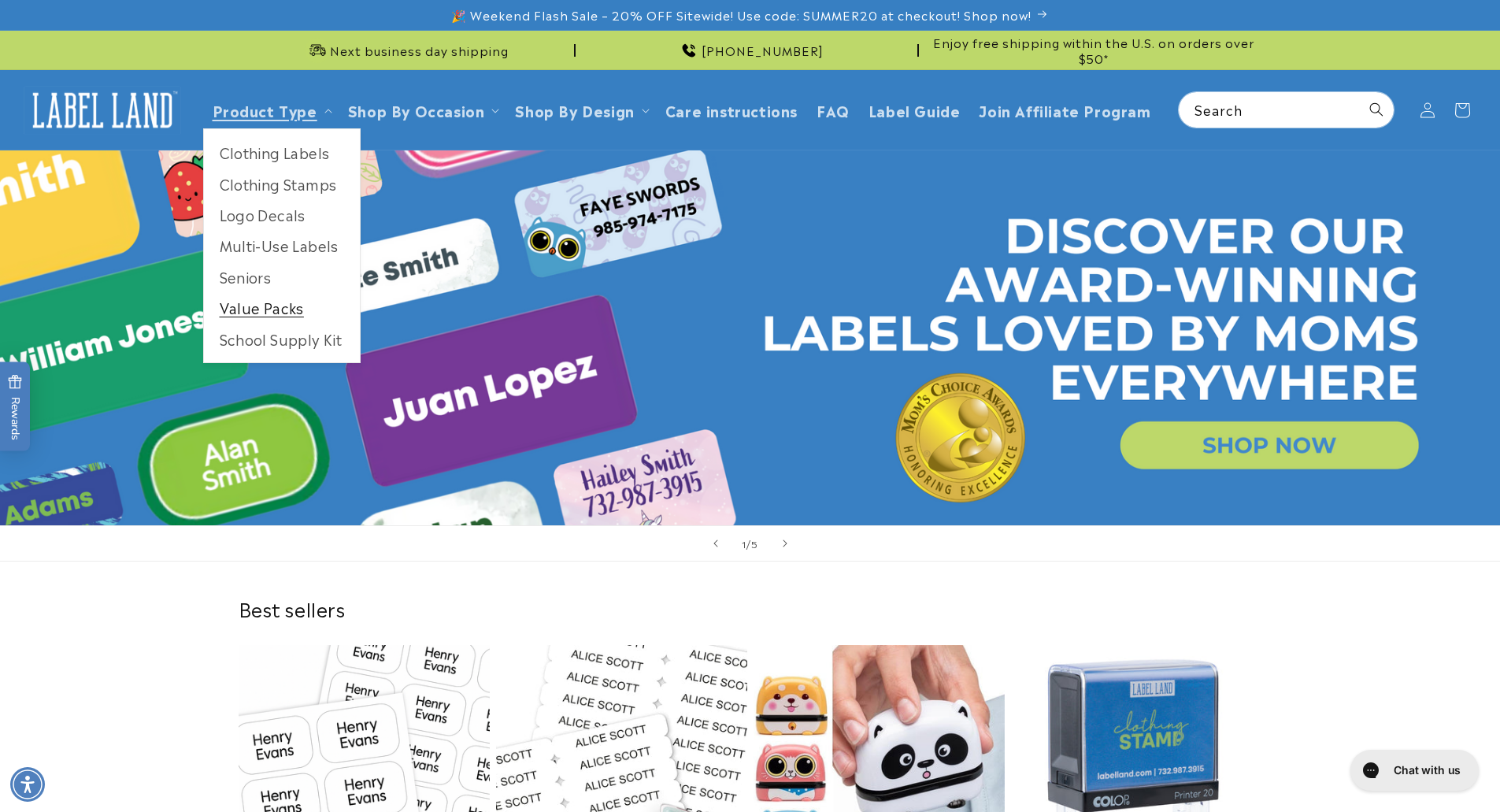
click at [276, 312] on link "Value Packs" at bounding box center [282, 307] width 156 height 30
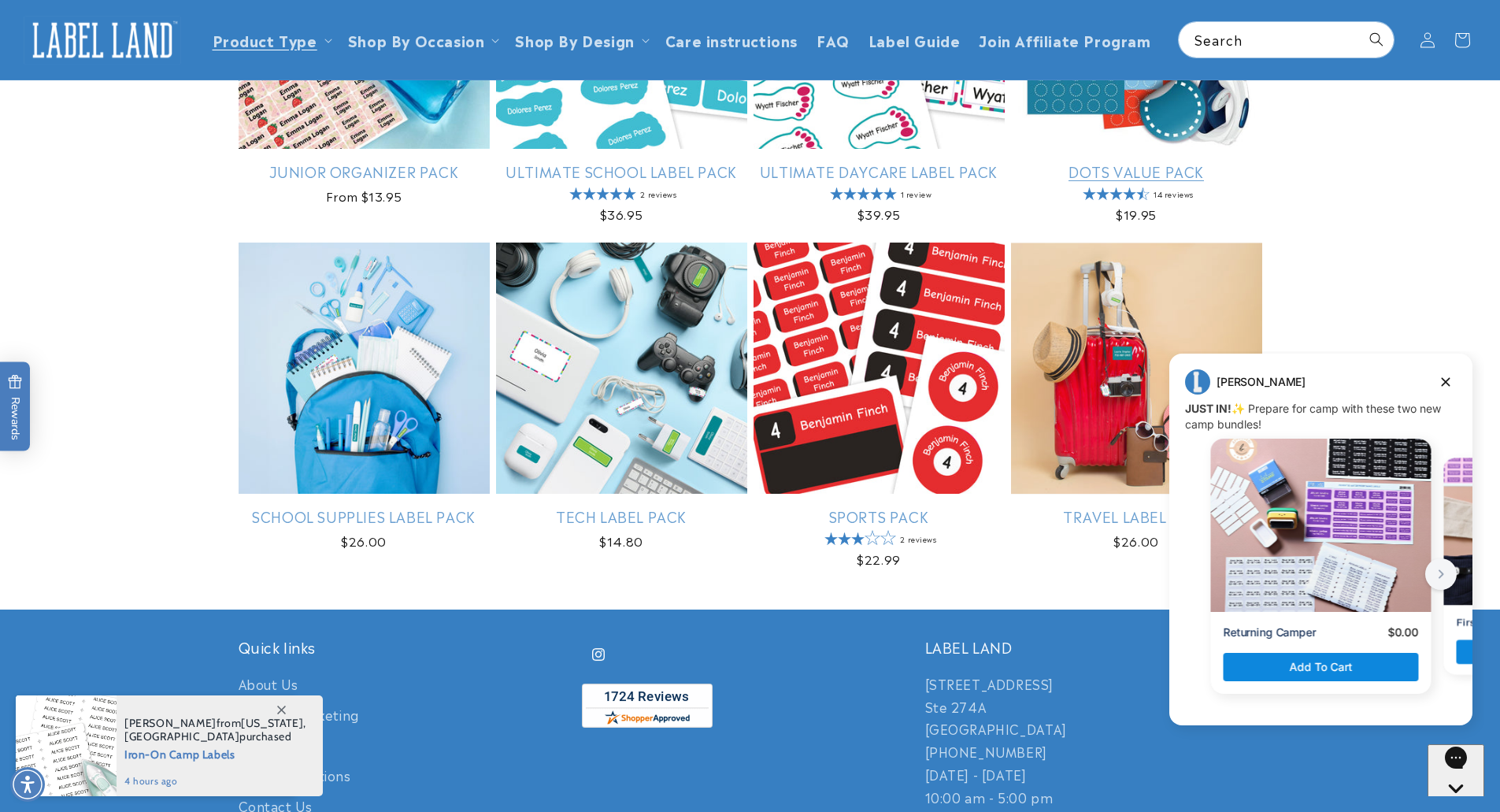
scroll to position [749, 0]
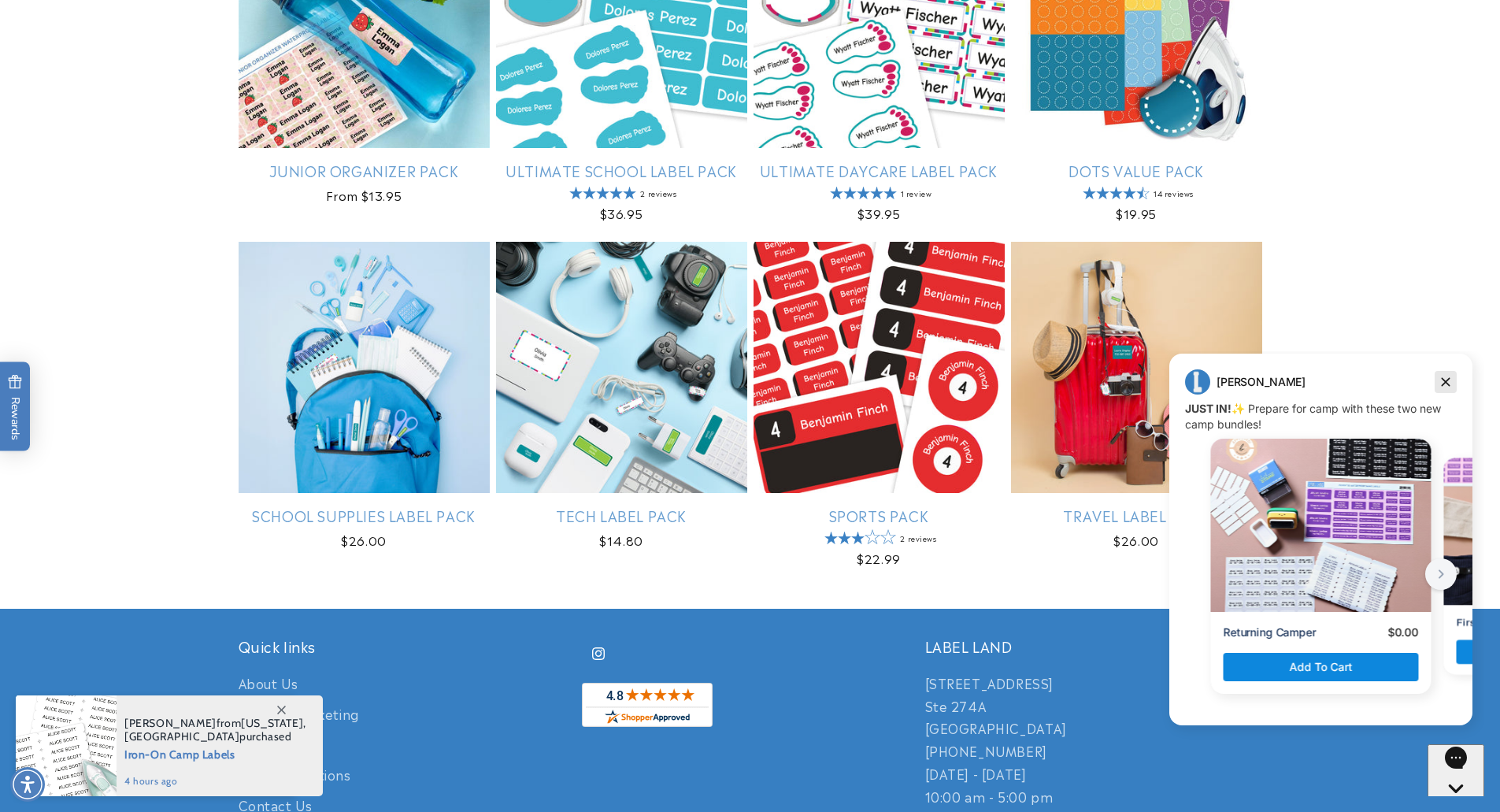
click at [1447, 384] on icon "Dismiss campaign" at bounding box center [1445, 382] width 9 height 9
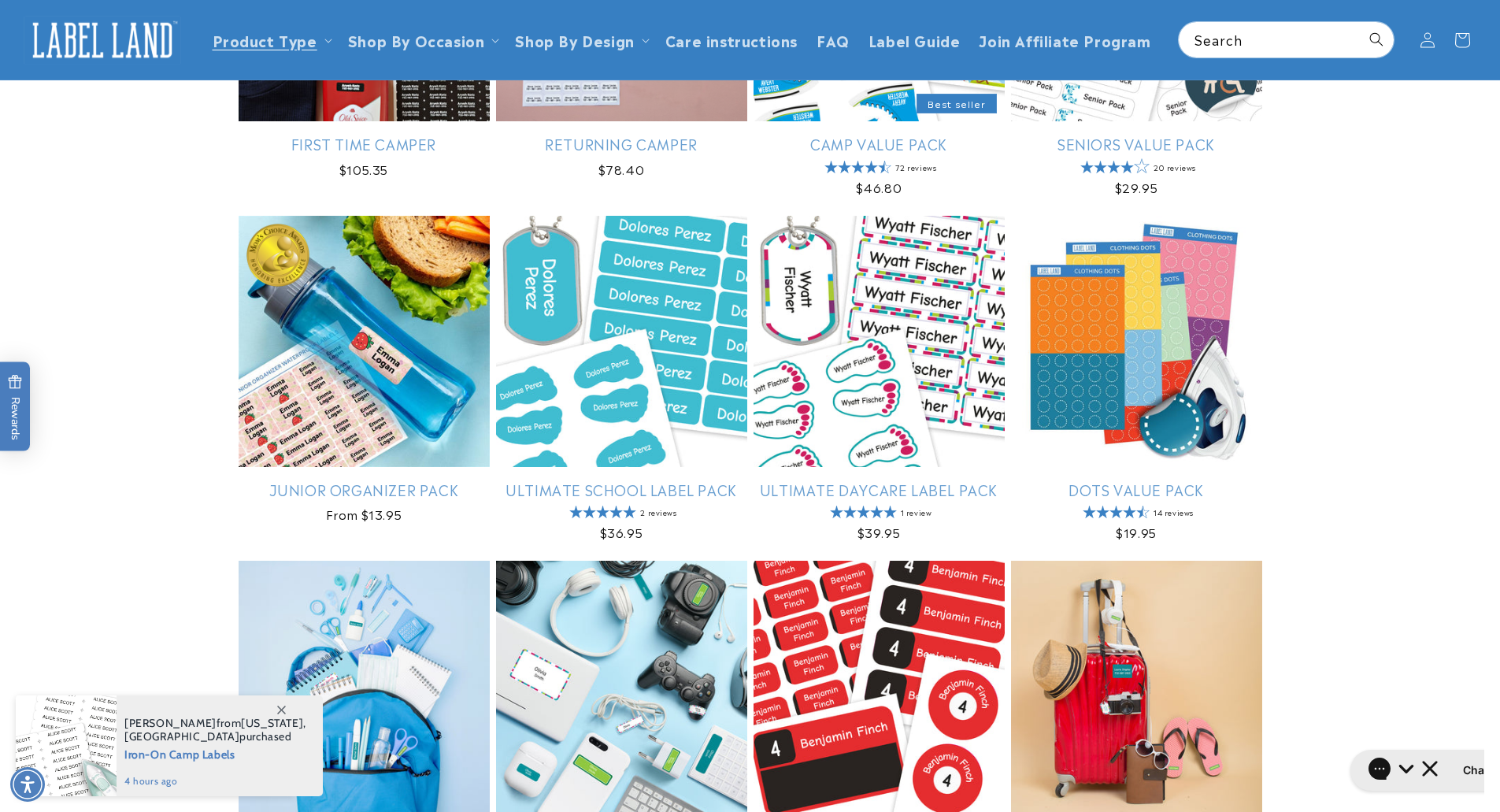
scroll to position [428, 0]
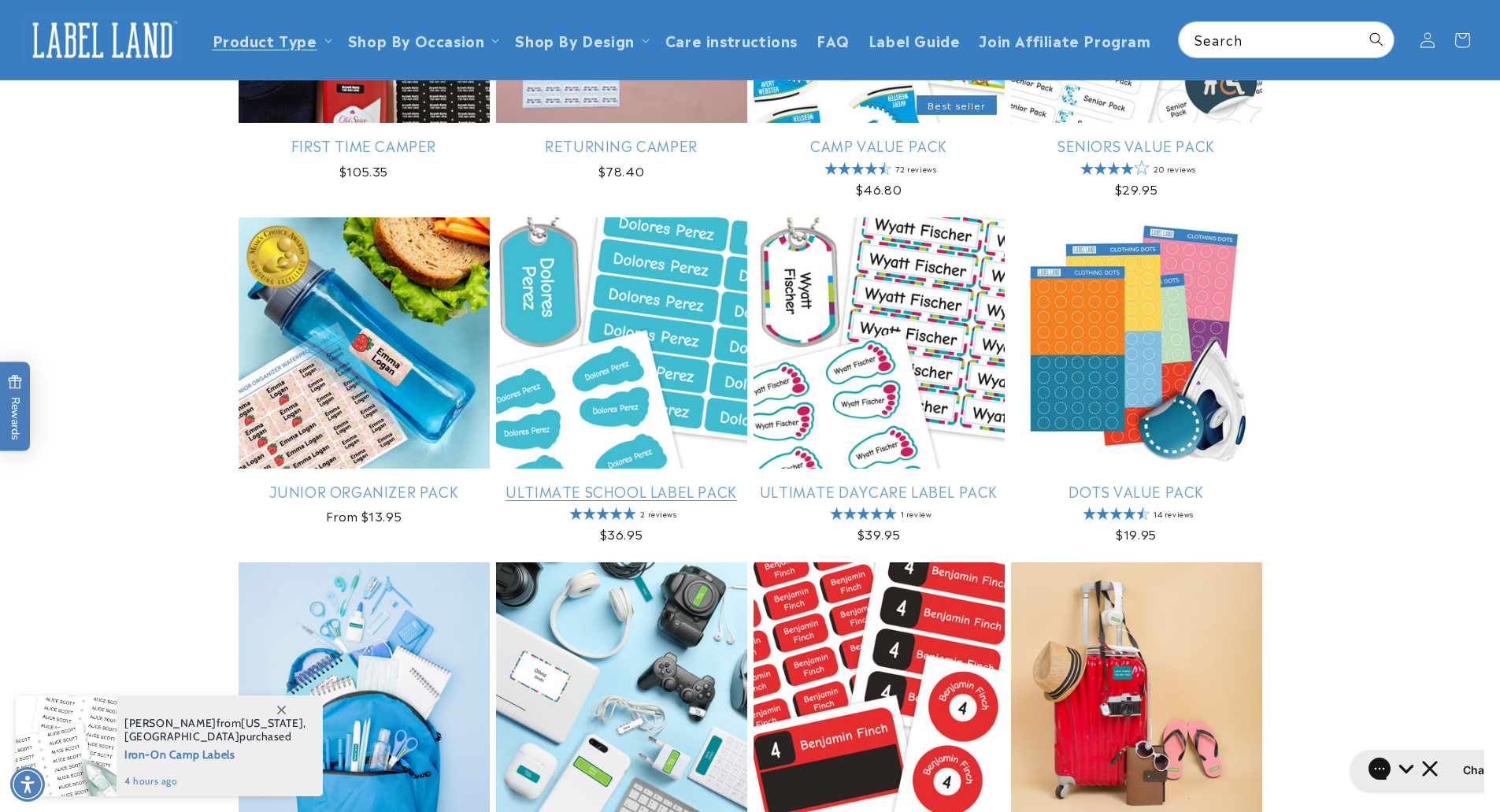
click at [632, 481] on link "Ultimate School Label Pack" at bounding box center [621, 490] width 251 height 18
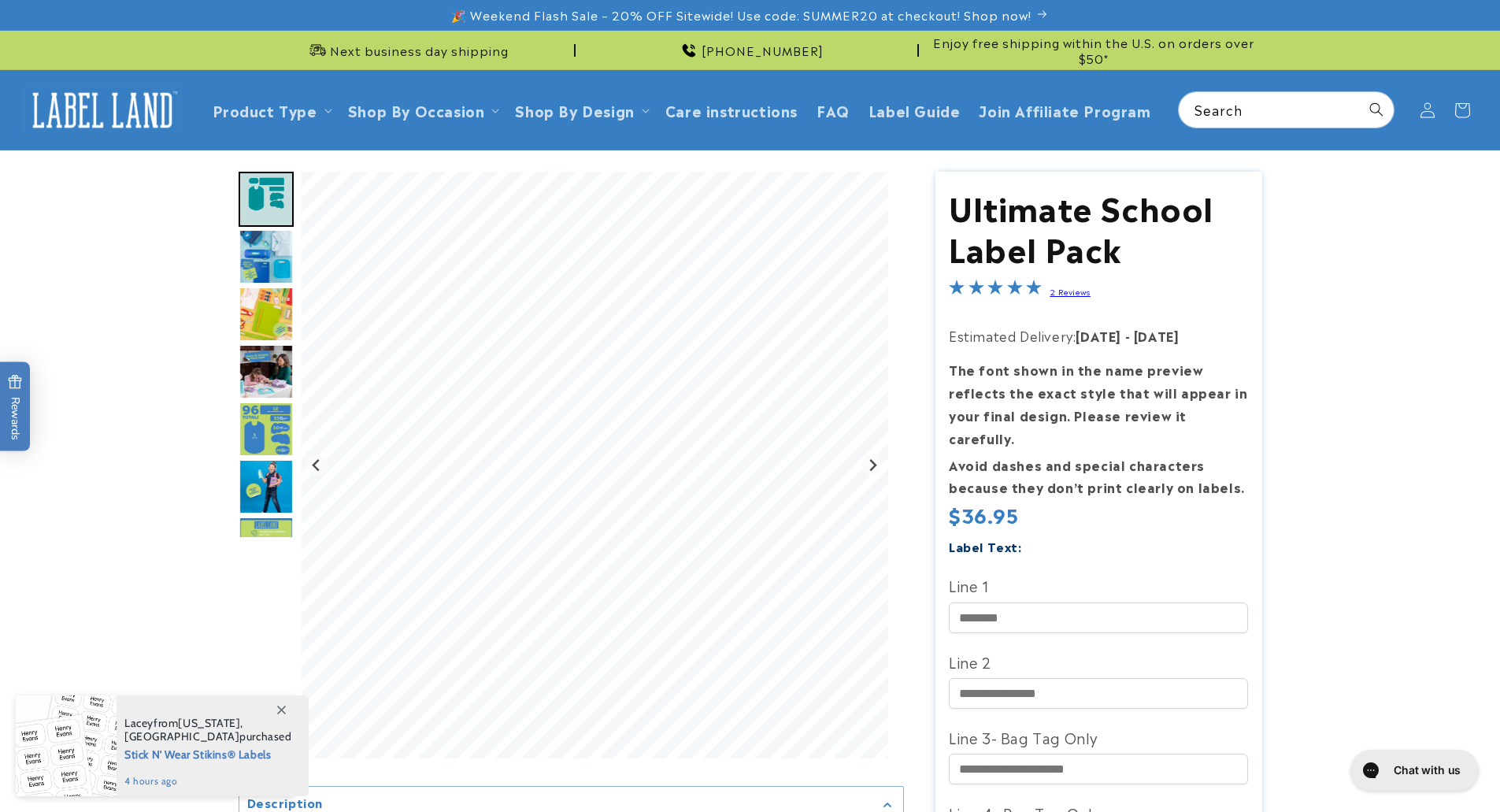
click at [274, 250] on img "Go to slide 3" at bounding box center [266, 256] width 55 height 55
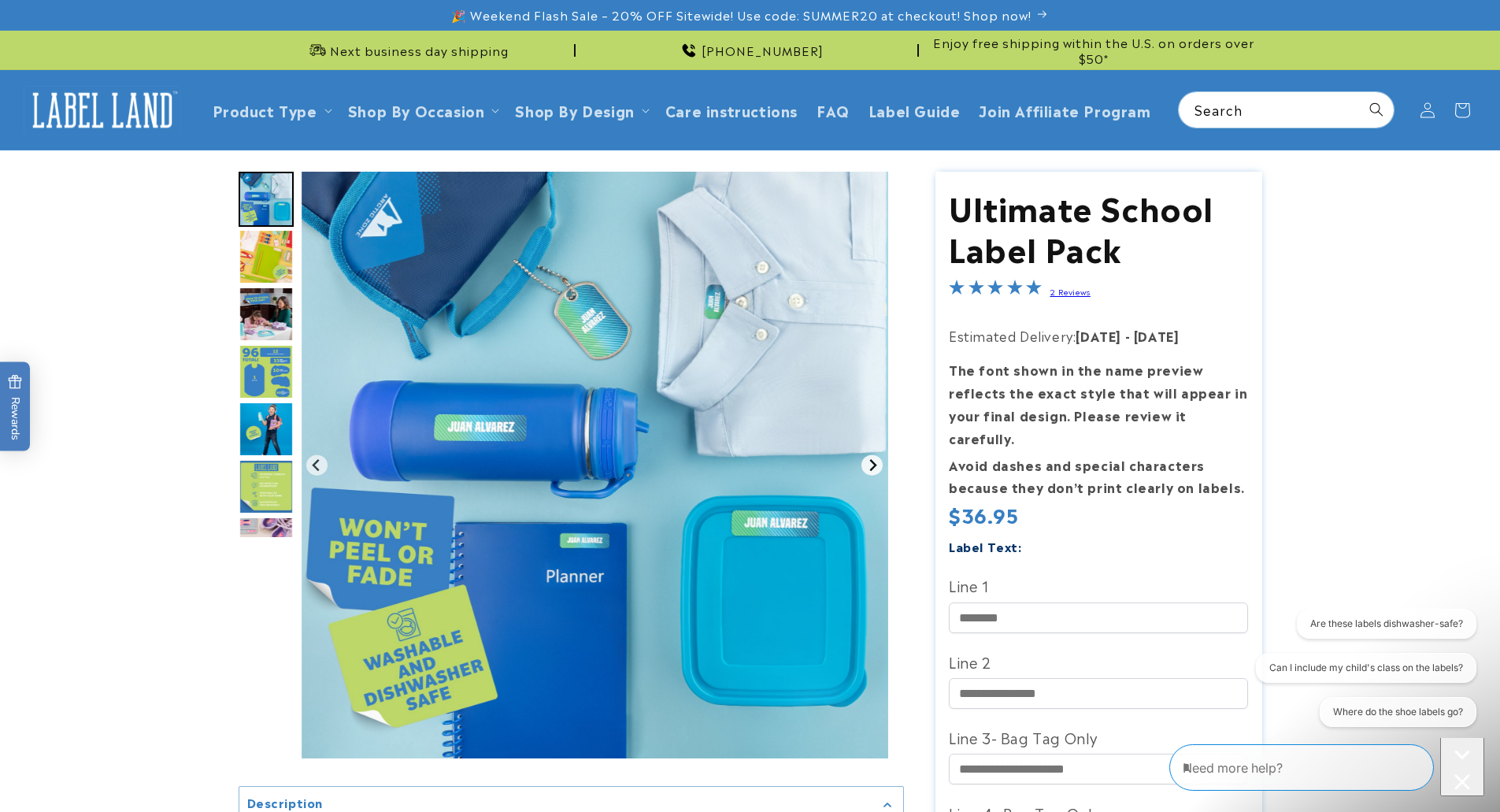
click at [874, 465] on icon "Next slide" at bounding box center [872, 465] width 7 height 12
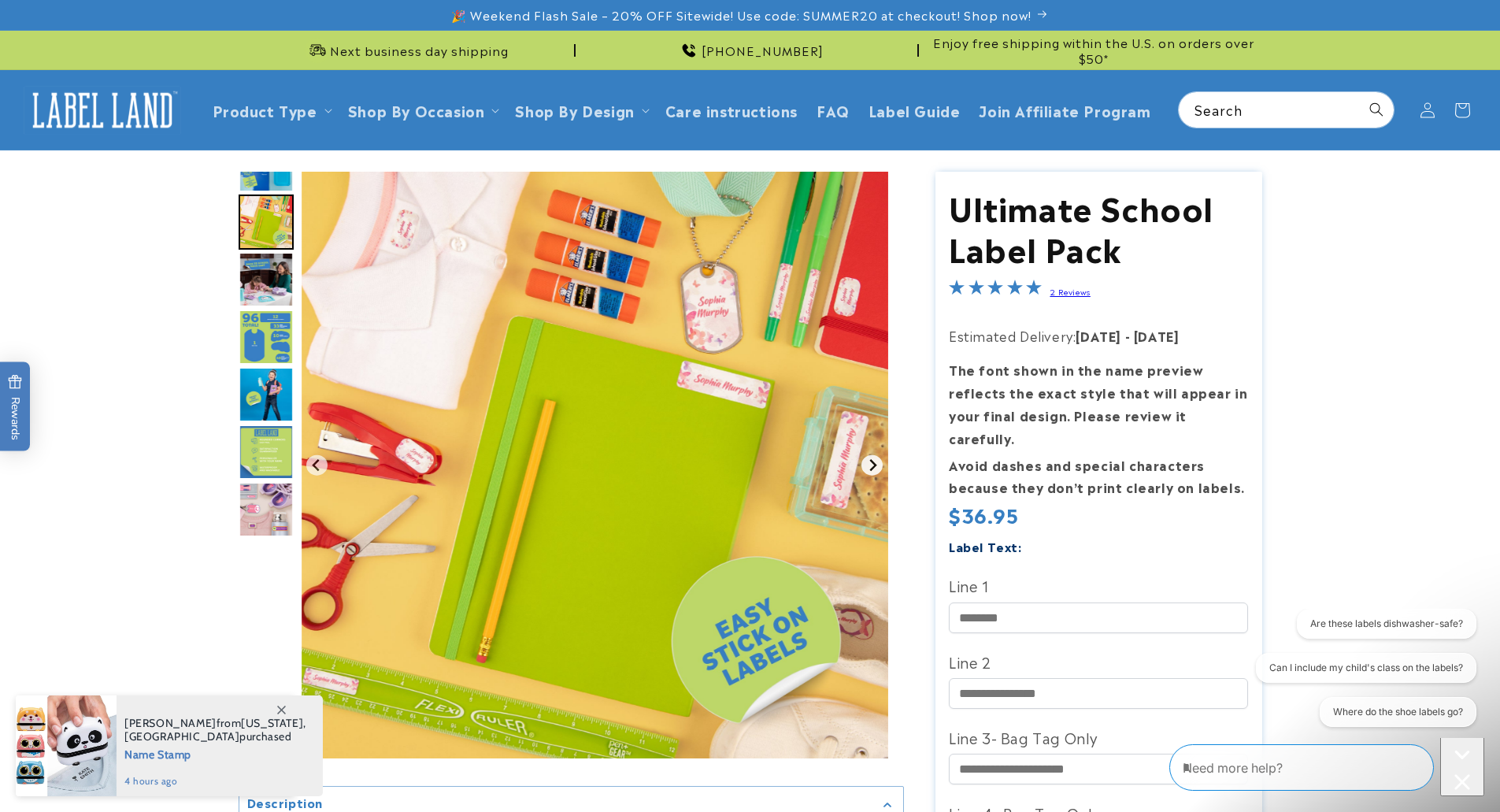
click at [874, 465] on icon "Next slide" at bounding box center [872, 465] width 7 height 12
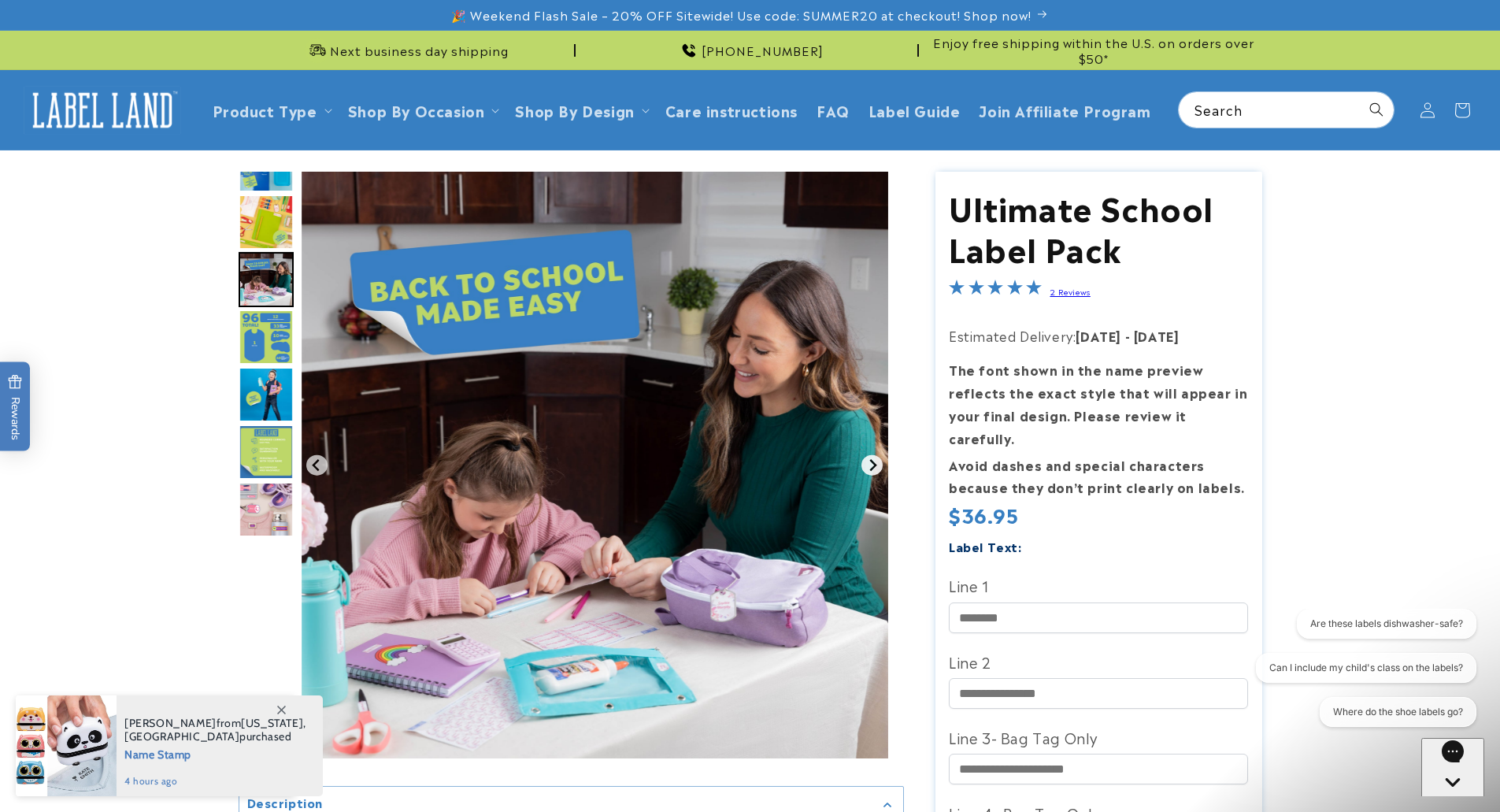
click at [874, 465] on icon "Next slide" at bounding box center [872, 465] width 7 height 12
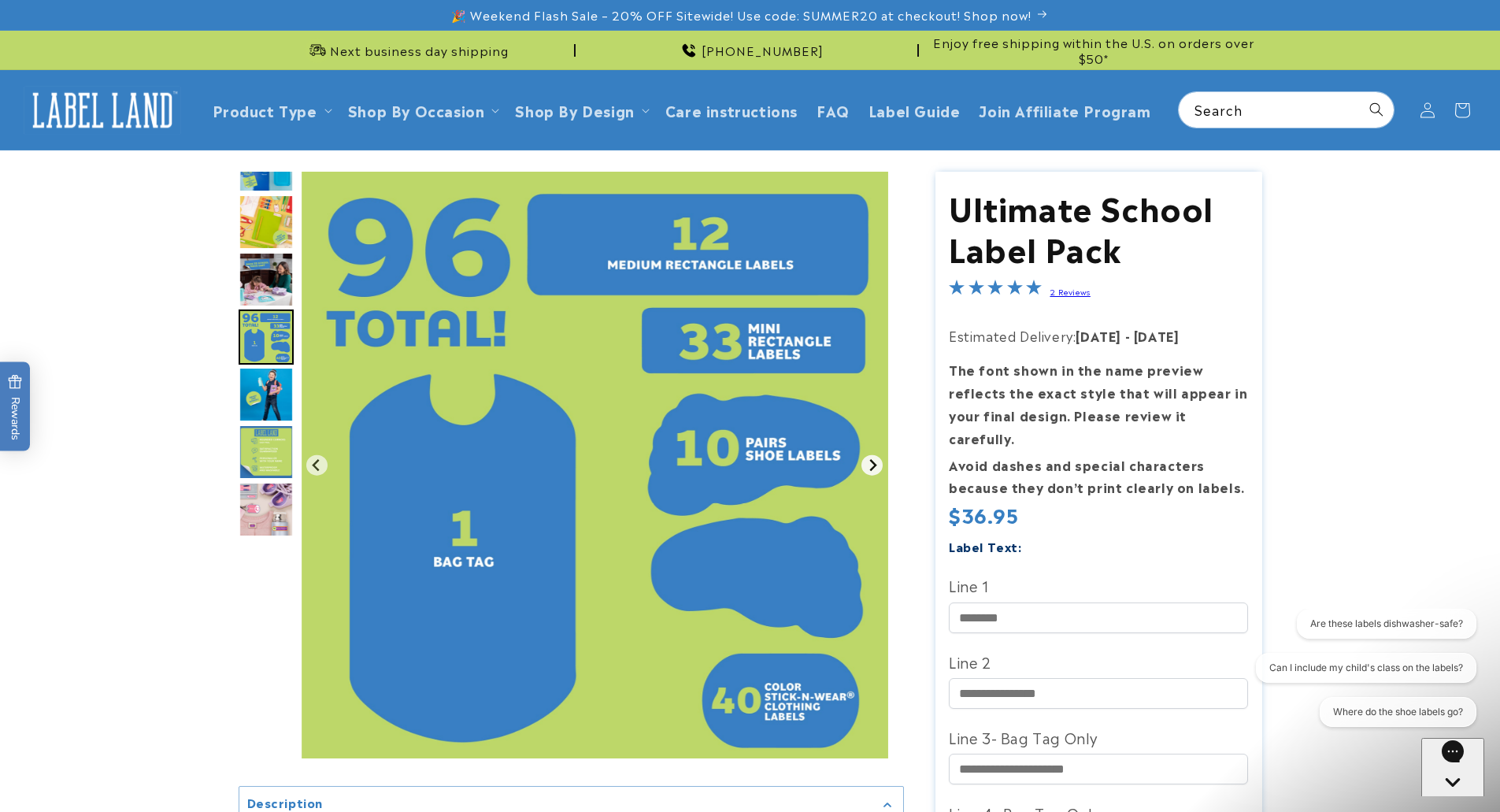
click at [874, 465] on icon "Next slide" at bounding box center [872, 465] width 7 height 12
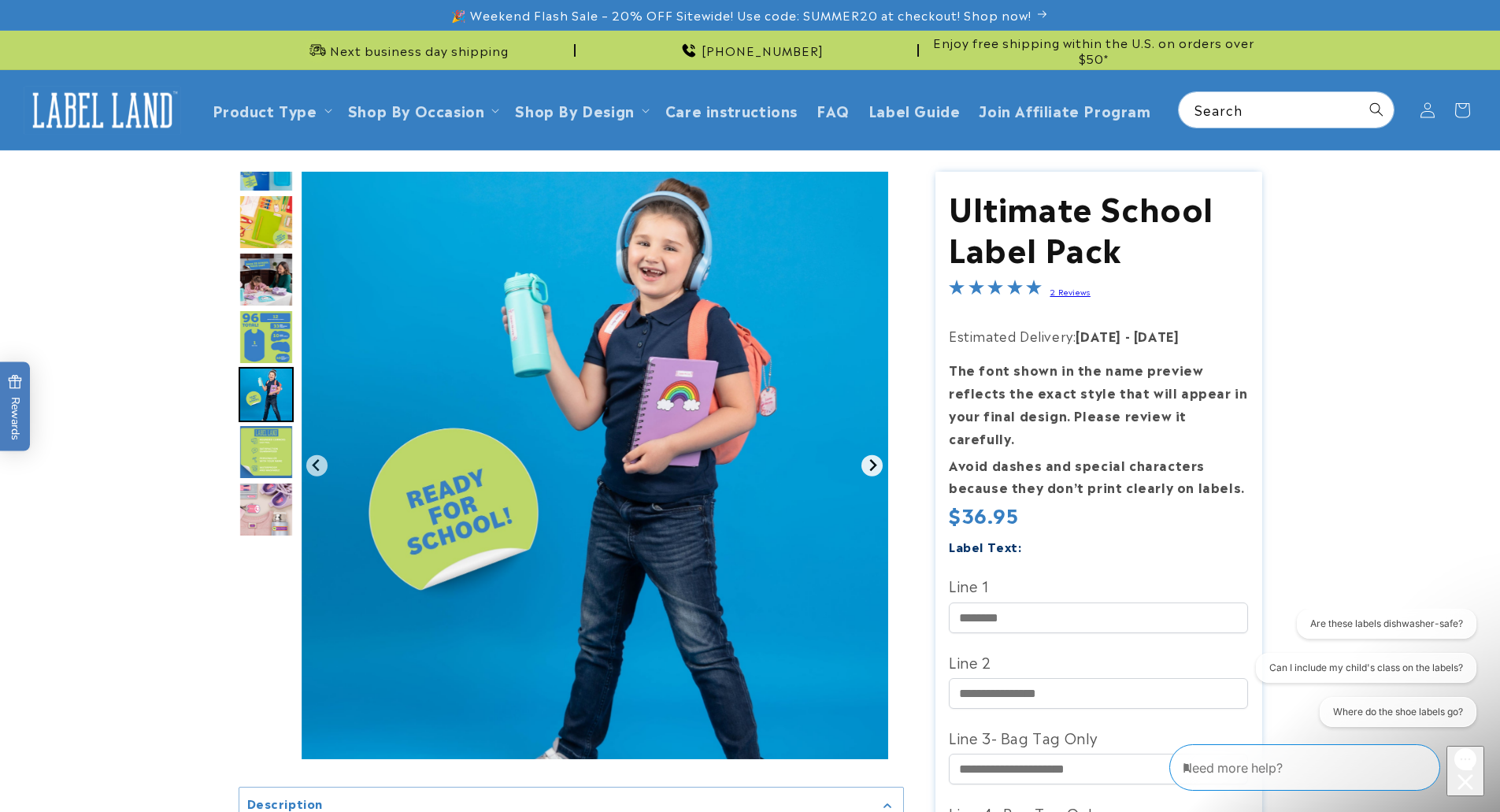
click at [874, 465] on icon "Next slide" at bounding box center [872, 465] width 7 height 12
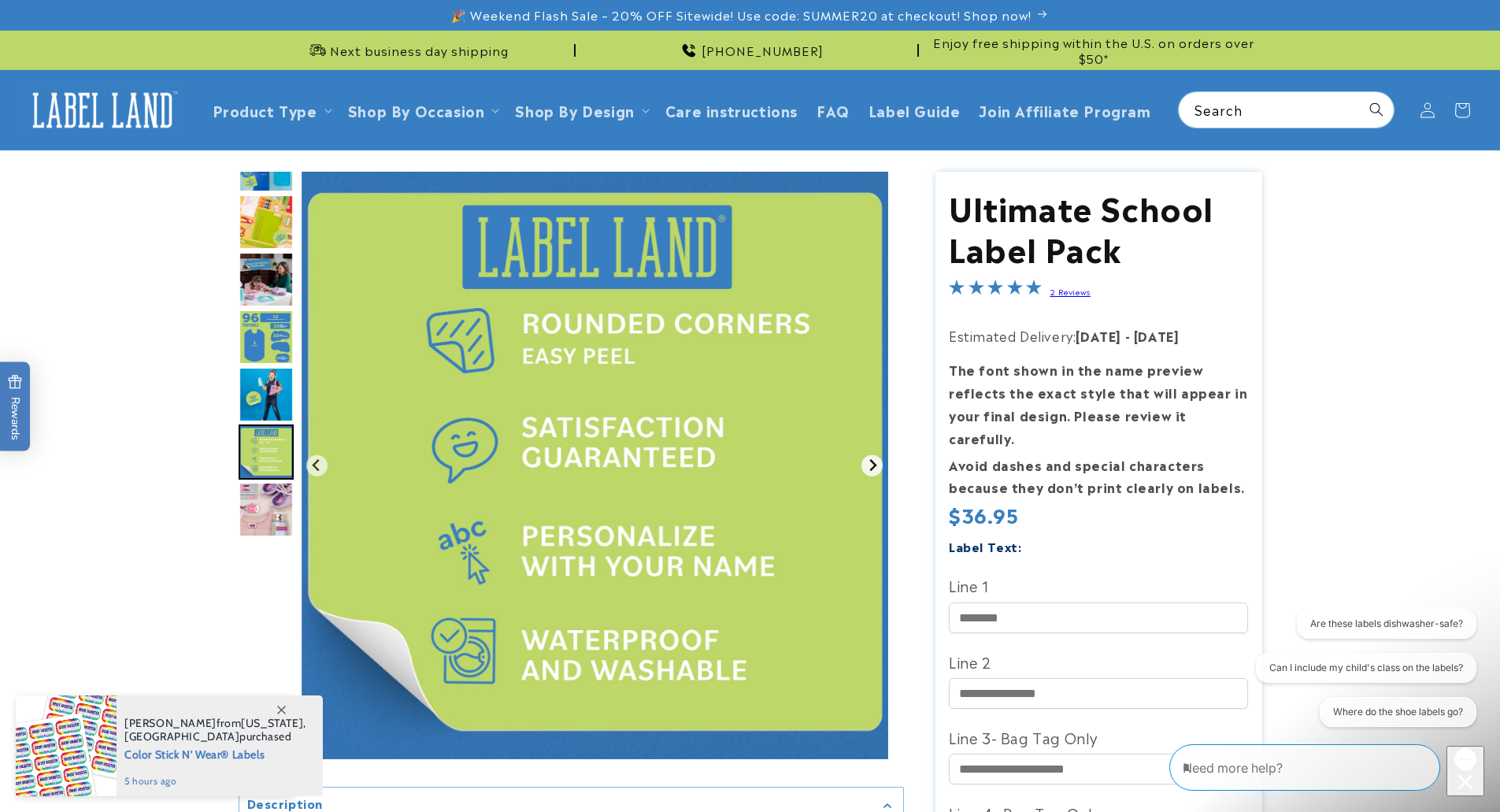
click at [874, 465] on icon "Next slide" at bounding box center [872, 465] width 7 height 12
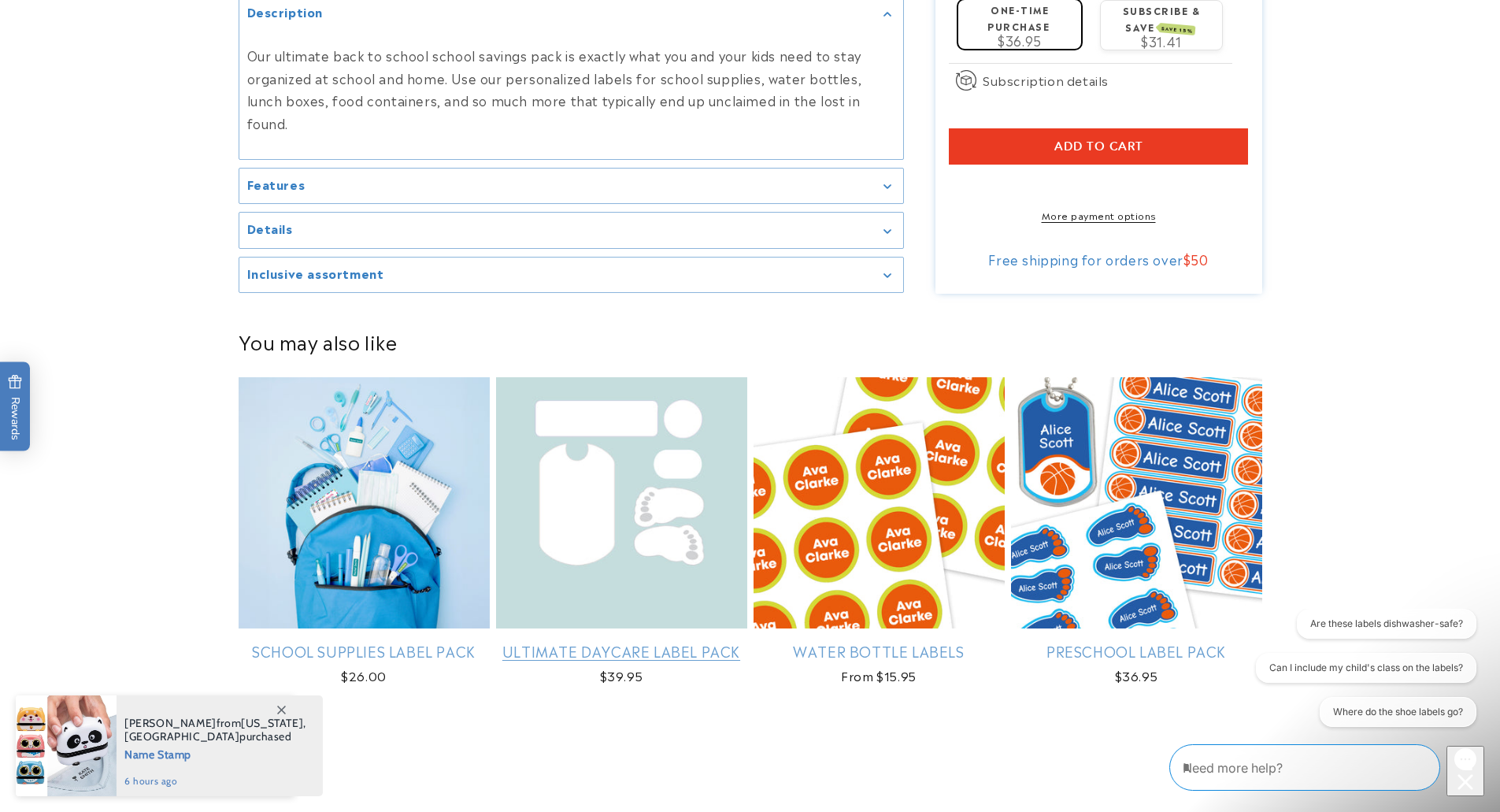
scroll to position [1309, 0]
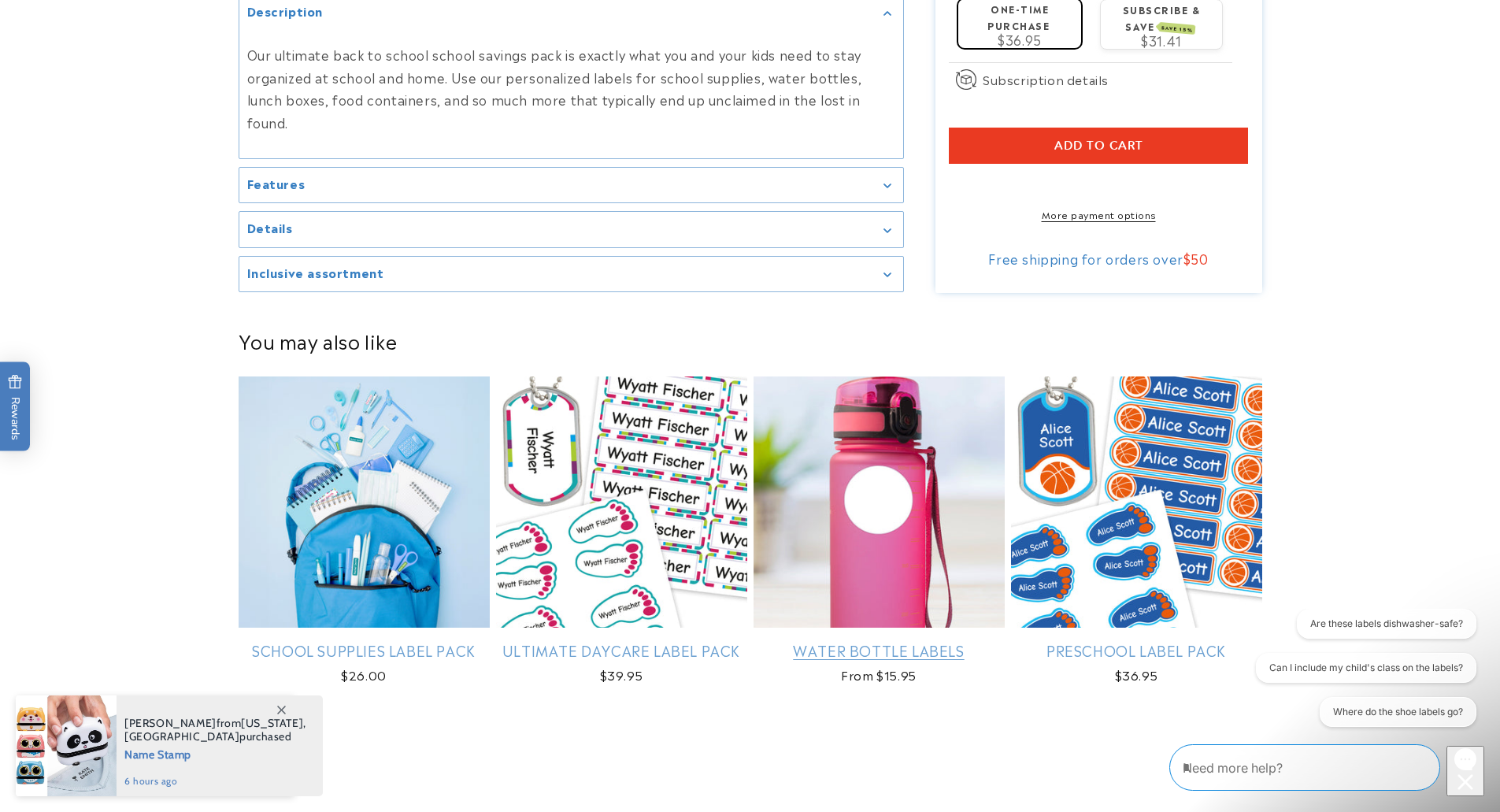
click at [917, 641] on link "Water Bottle Labels" at bounding box center [879, 650] width 251 height 18
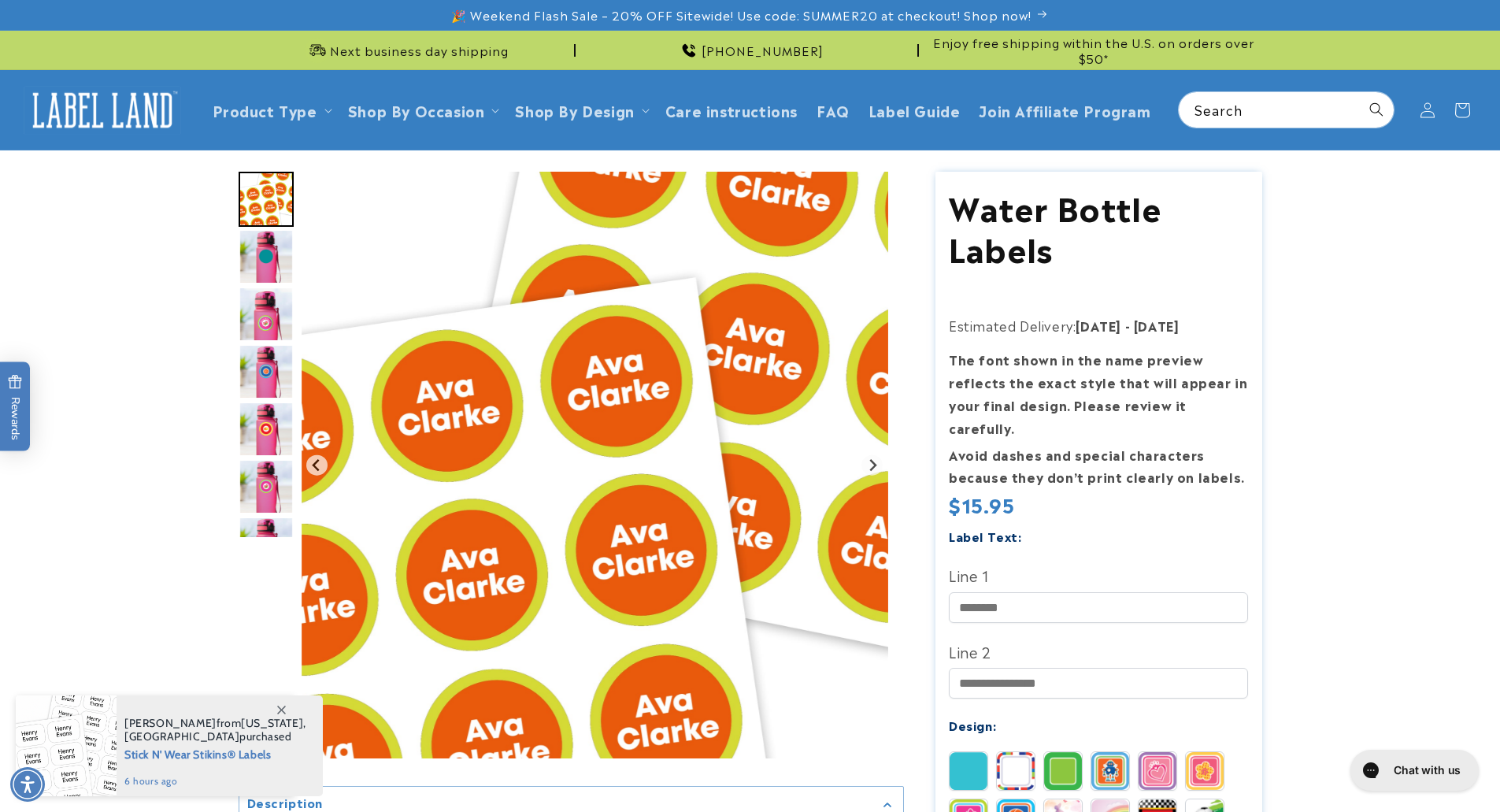
click at [263, 254] on img "Go to slide 2" at bounding box center [266, 256] width 55 height 55
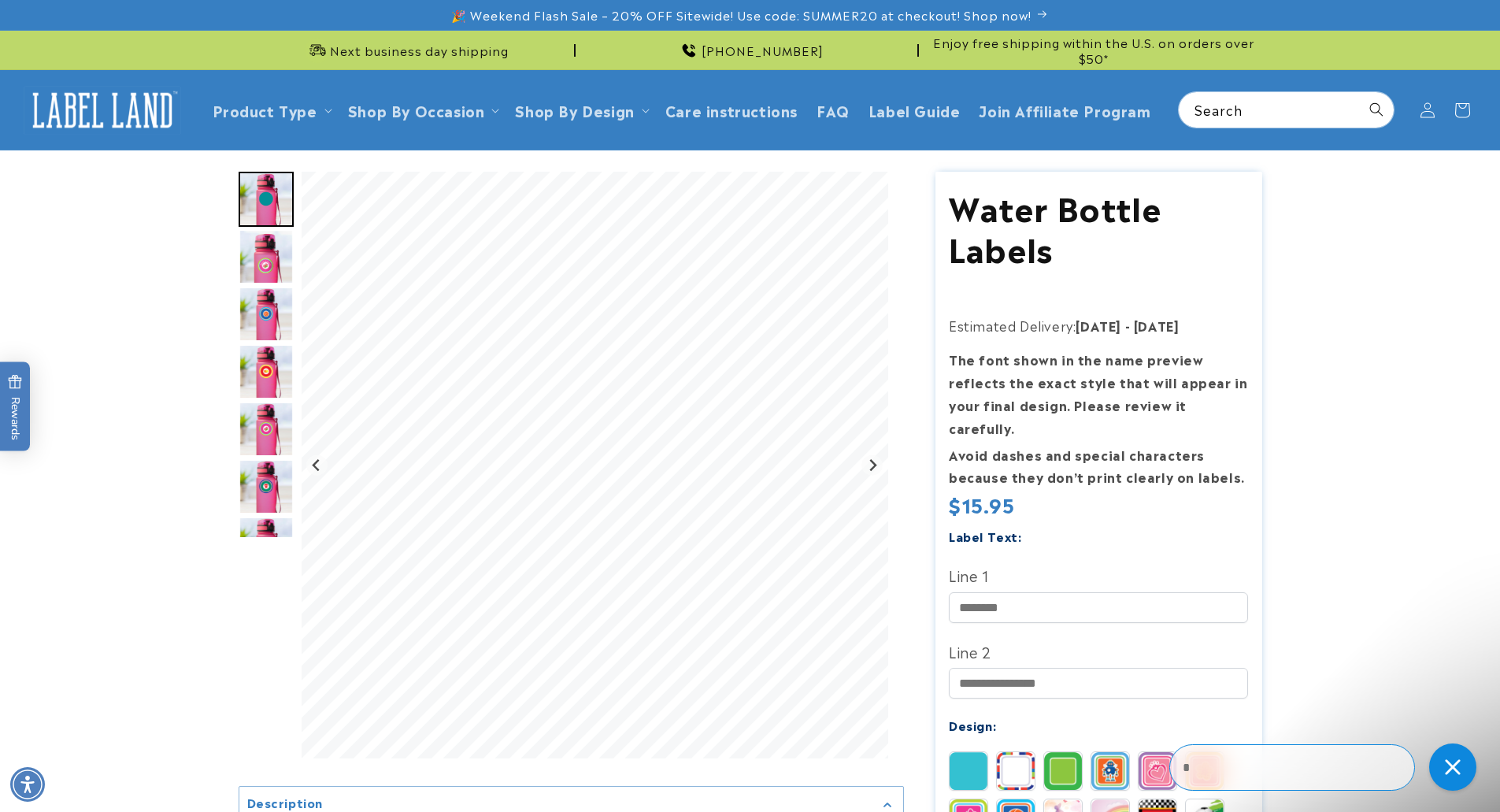
click at [270, 302] on img "Go to slide 4" at bounding box center [266, 314] width 55 height 55
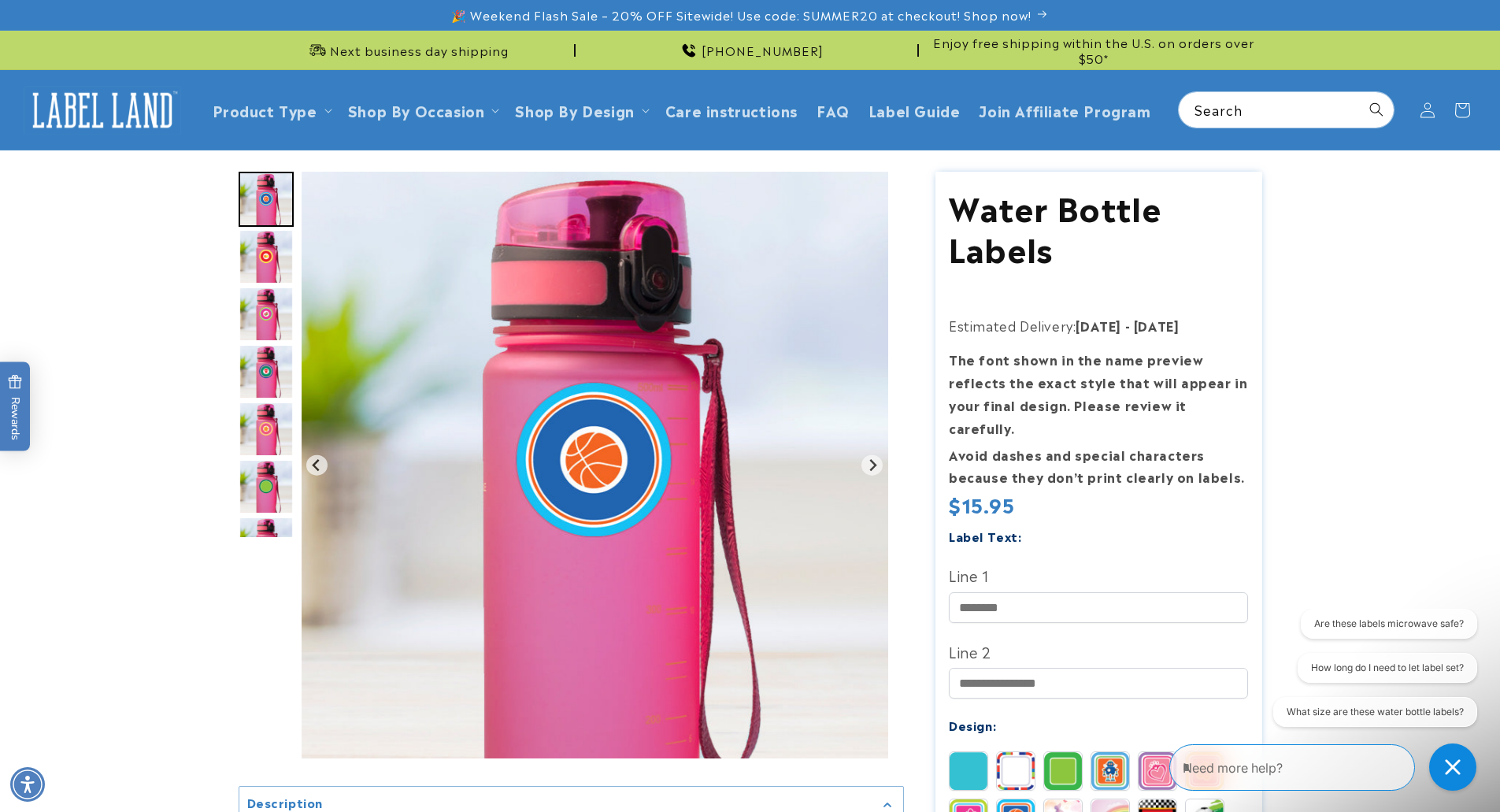
click at [274, 428] on img "Go to slide 8" at bounding box center [266, 428] width 55 height 55
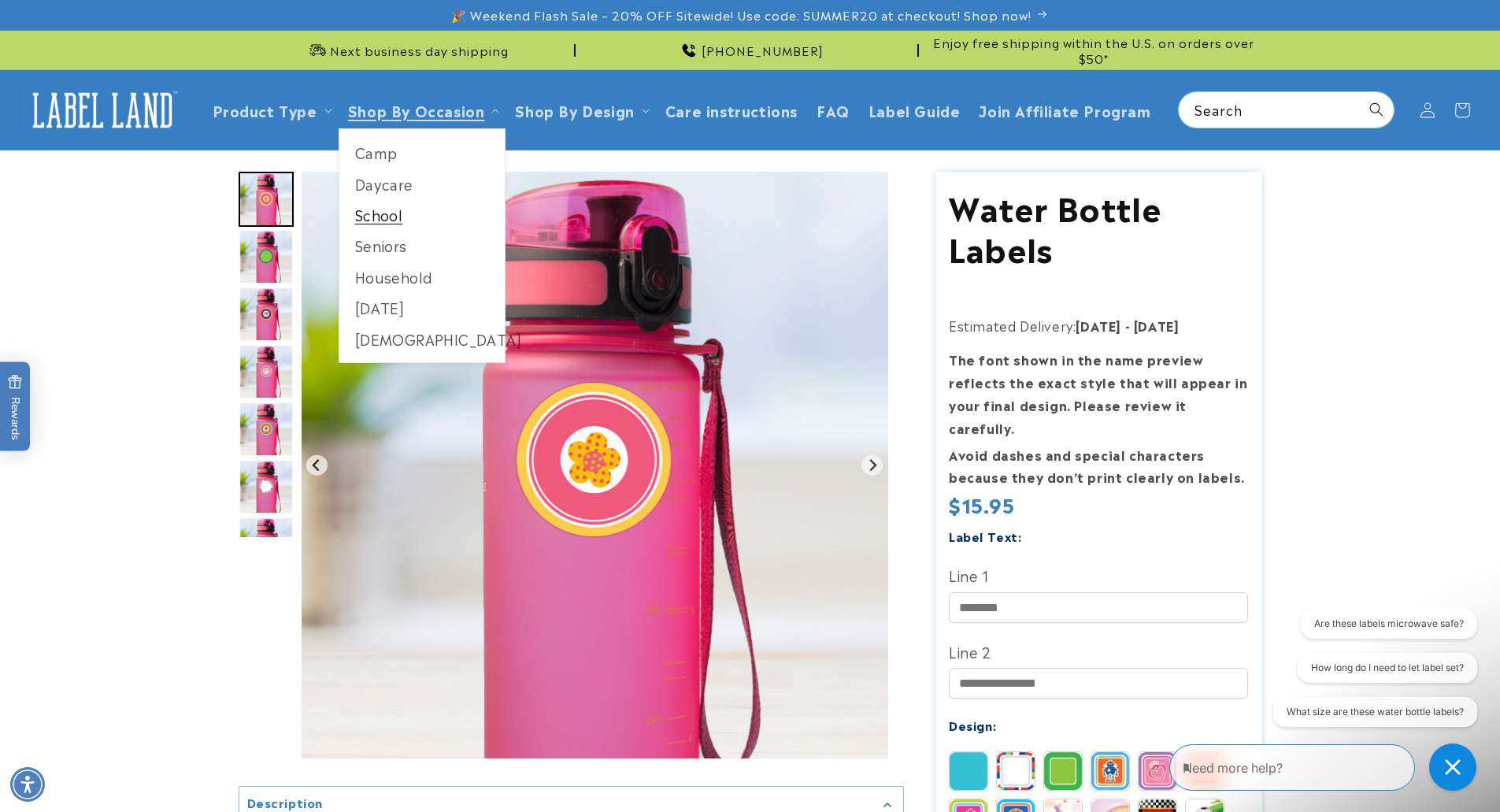
click at [389, 215] on link "School" at bounding box center [422, 214] width 166 height 30
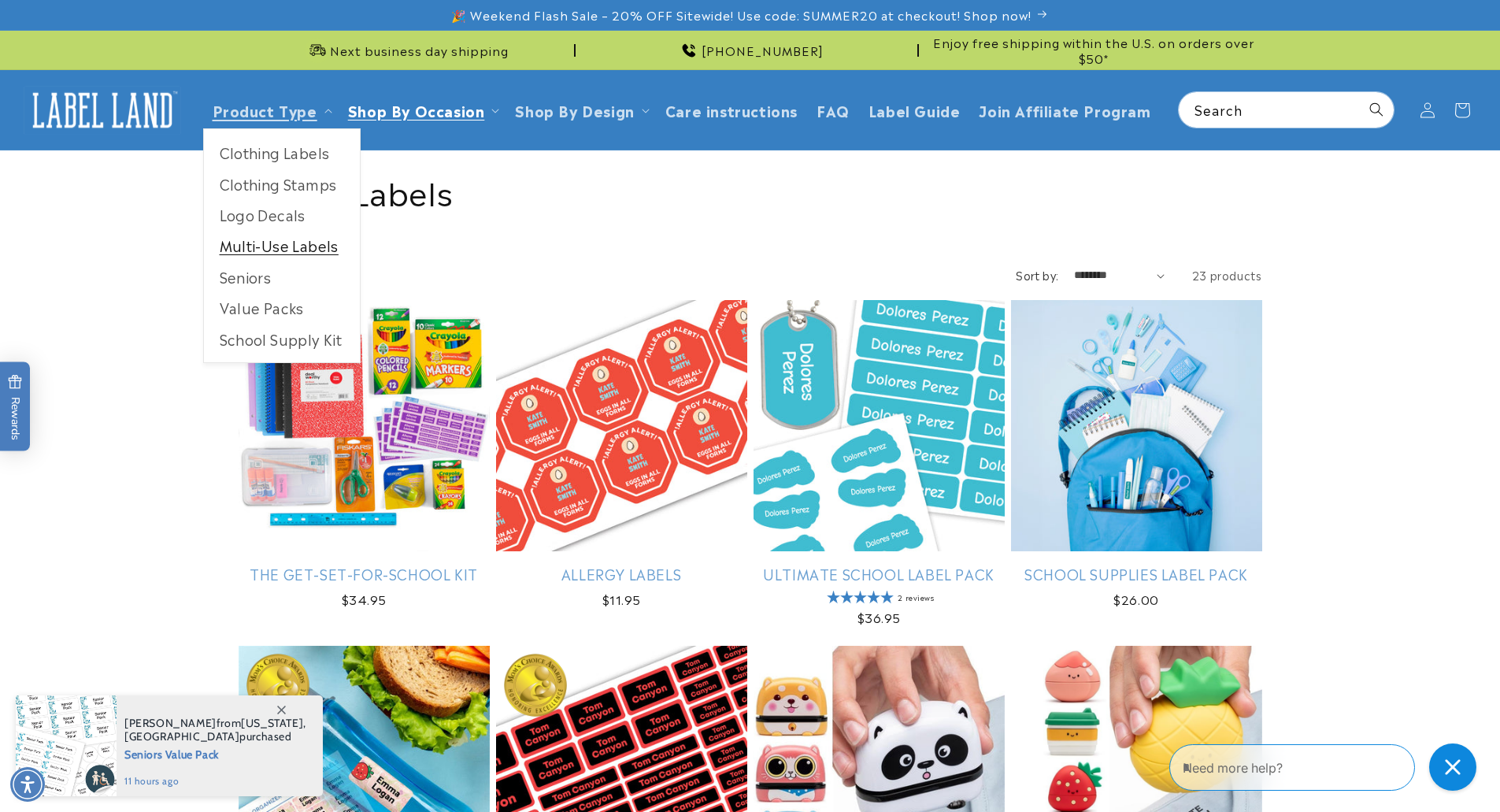
click at [287, 248] on link "Multi-Use Labels" at bounding box center [282, 245] width 156 height 30
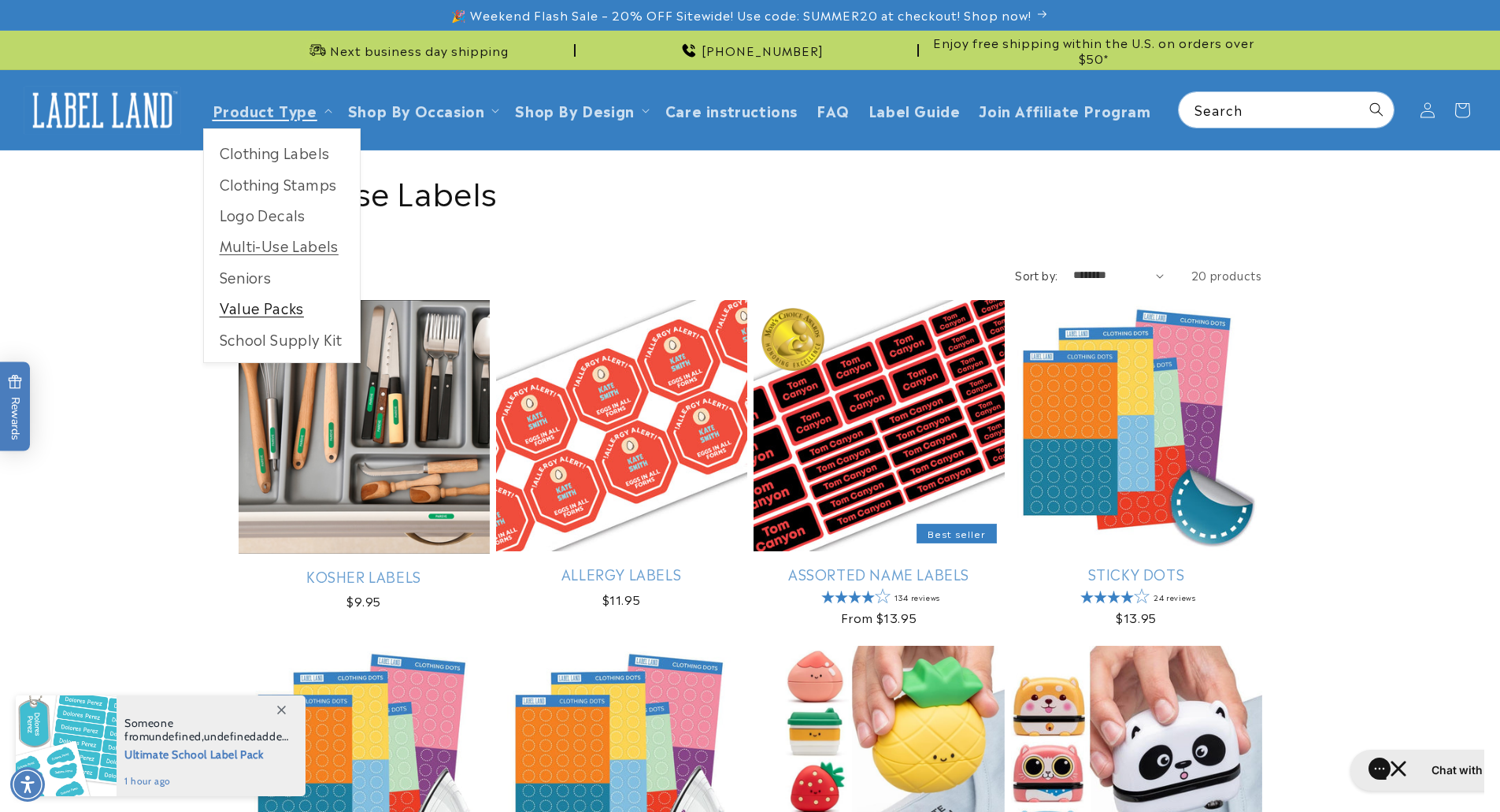
click at [270, 318] on link "Value Packs" at bounding box center [282, 307] width 156 height 30
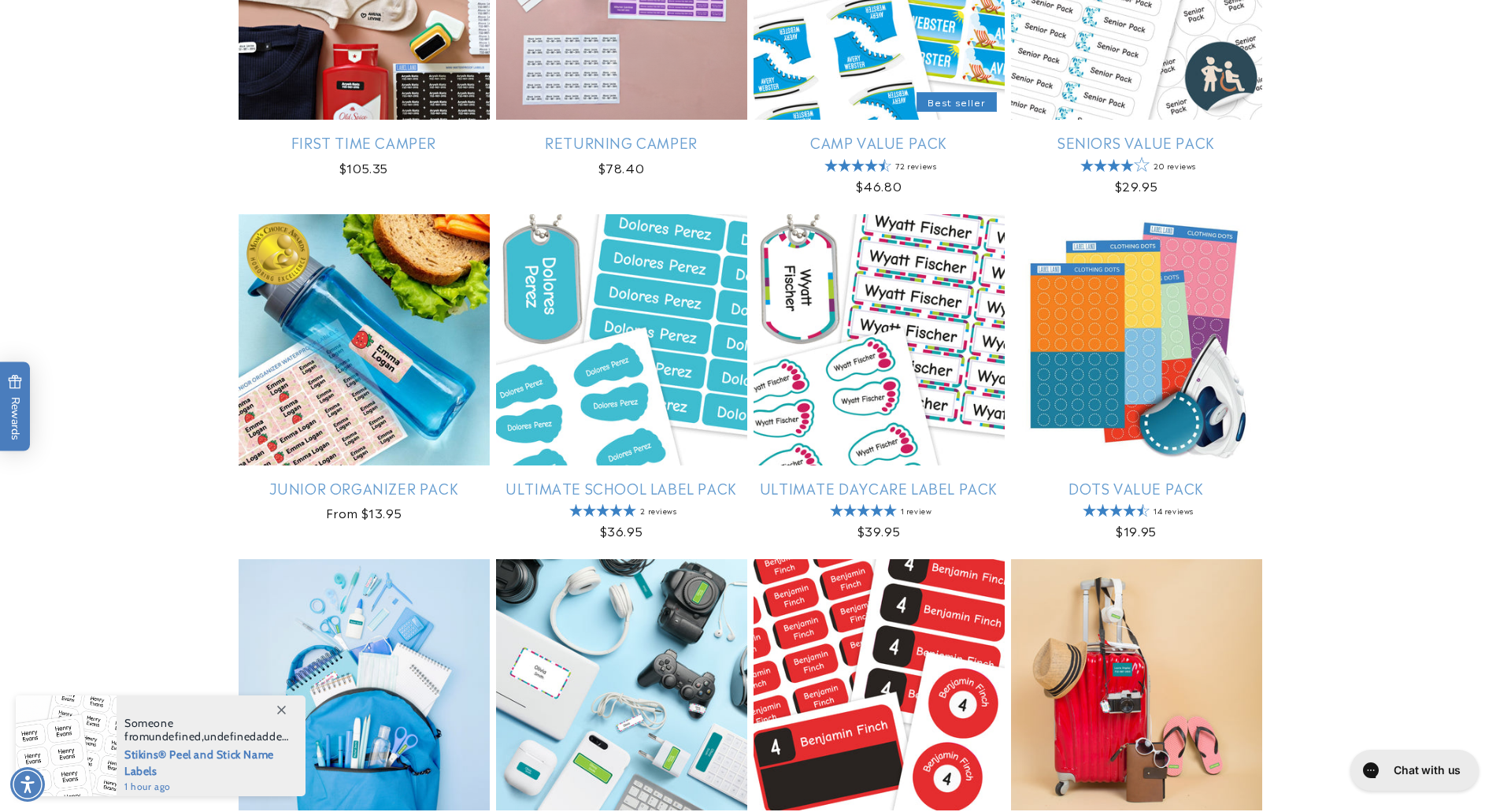
scroll to position [432, 0]
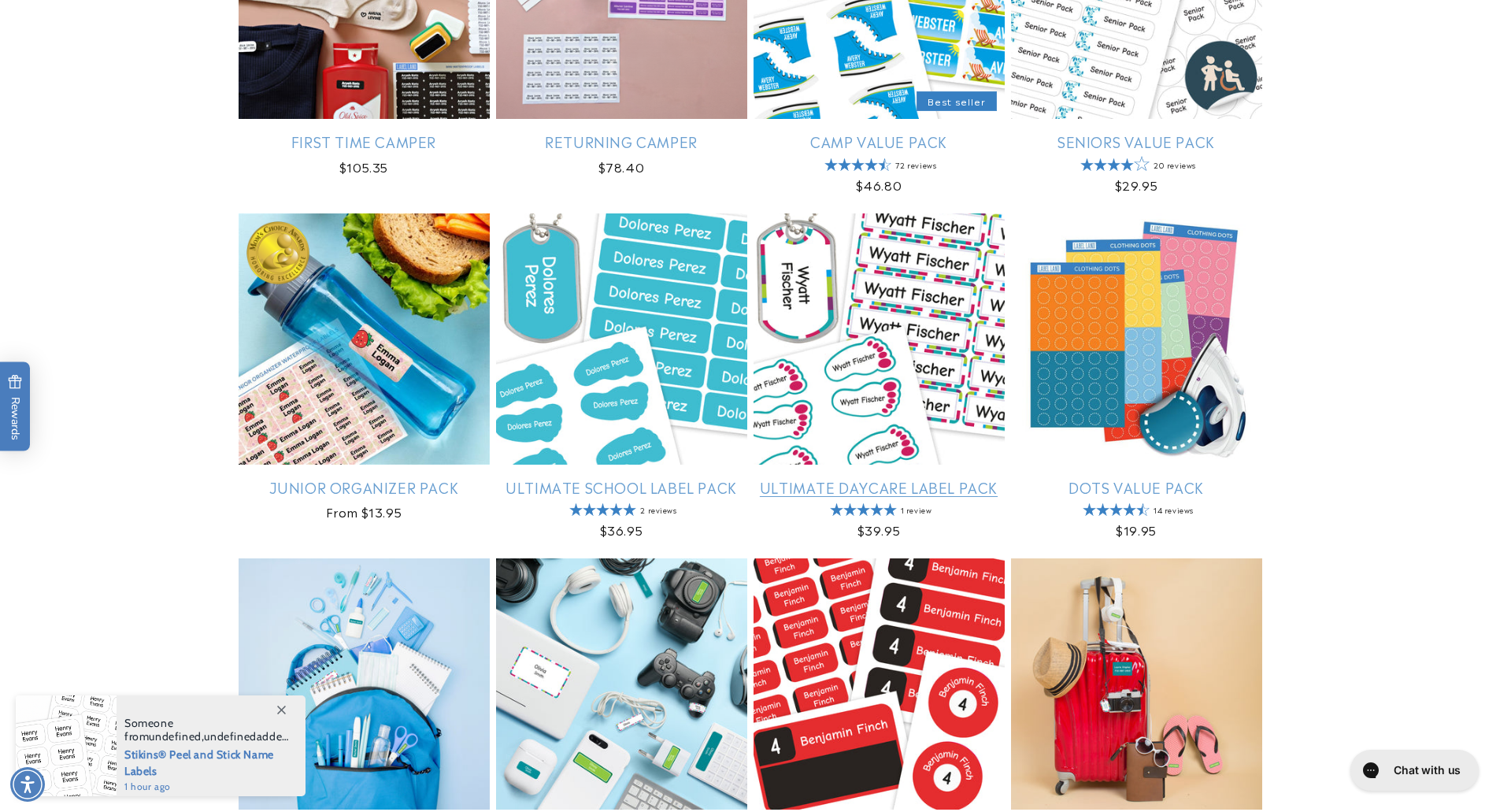
click at [929, 481] on link "Ultimate Daycare Label Pack" at bounding box center [879, 487] width 251 height 18
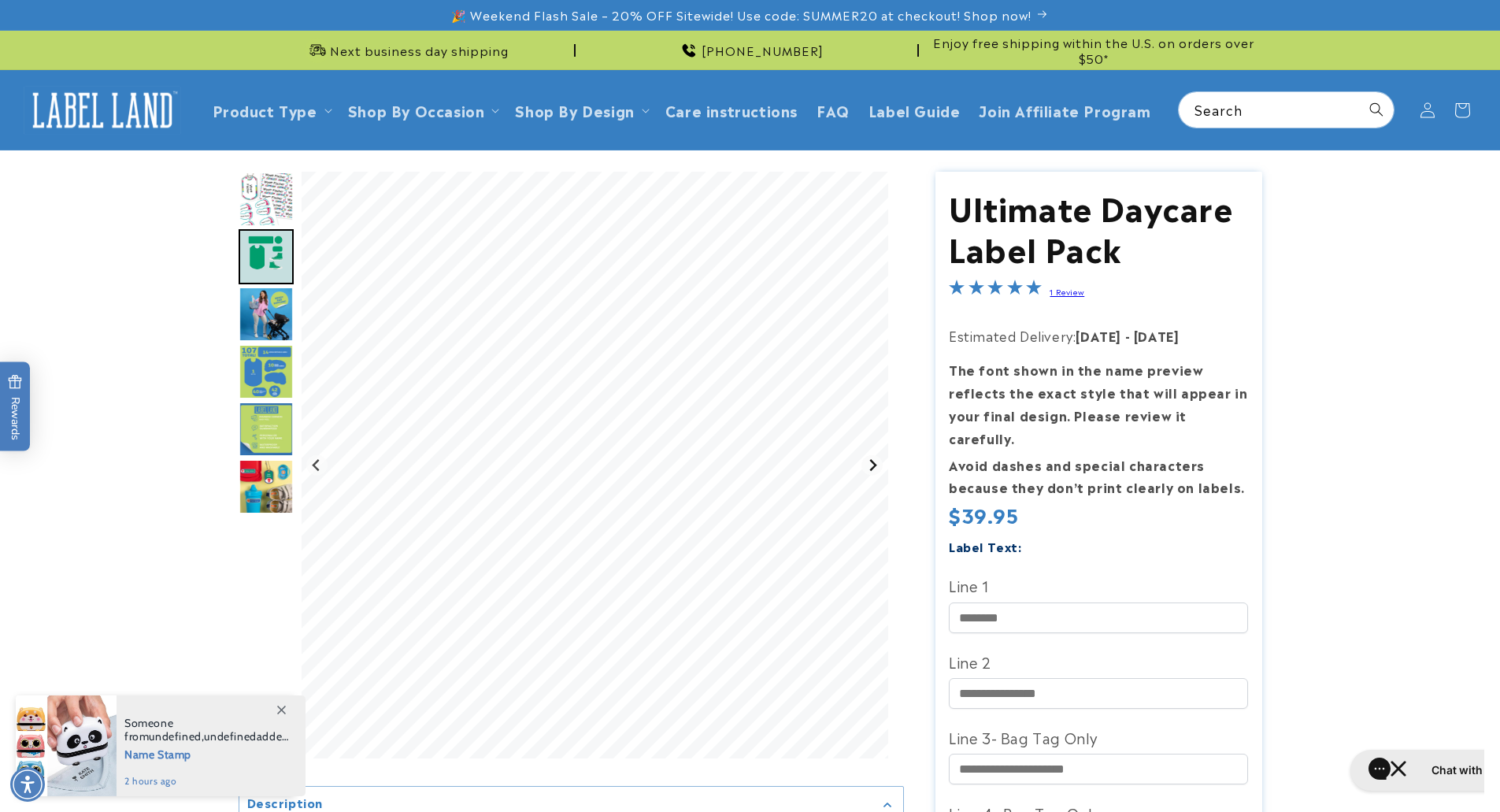
click at [867, 465] on icon "Next slide" at bounding box center [872, 465] width 13 height 13
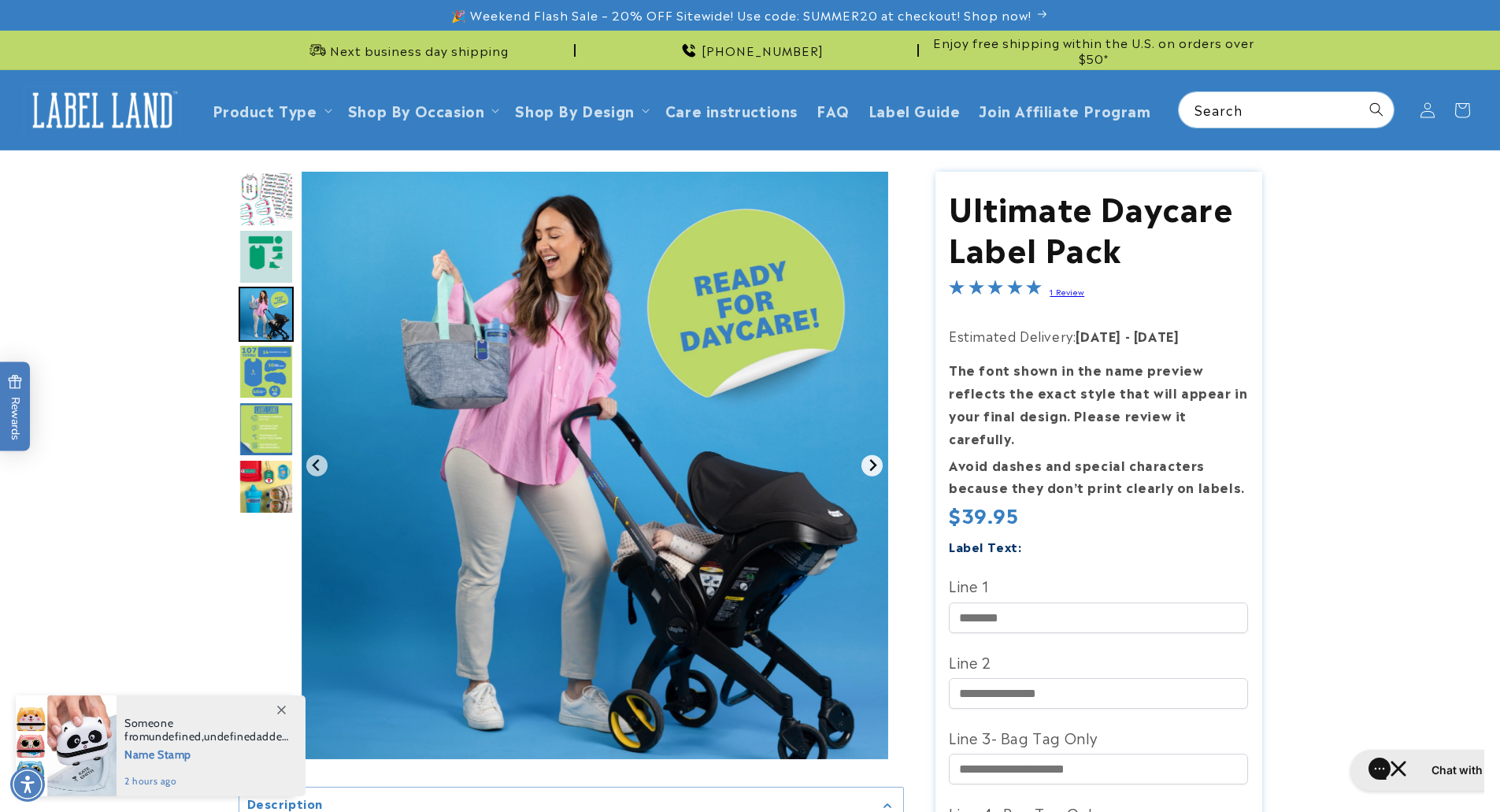
click at [867, 465] on icon "Next slide" at bounding box center [872, 465] width 13 height 13
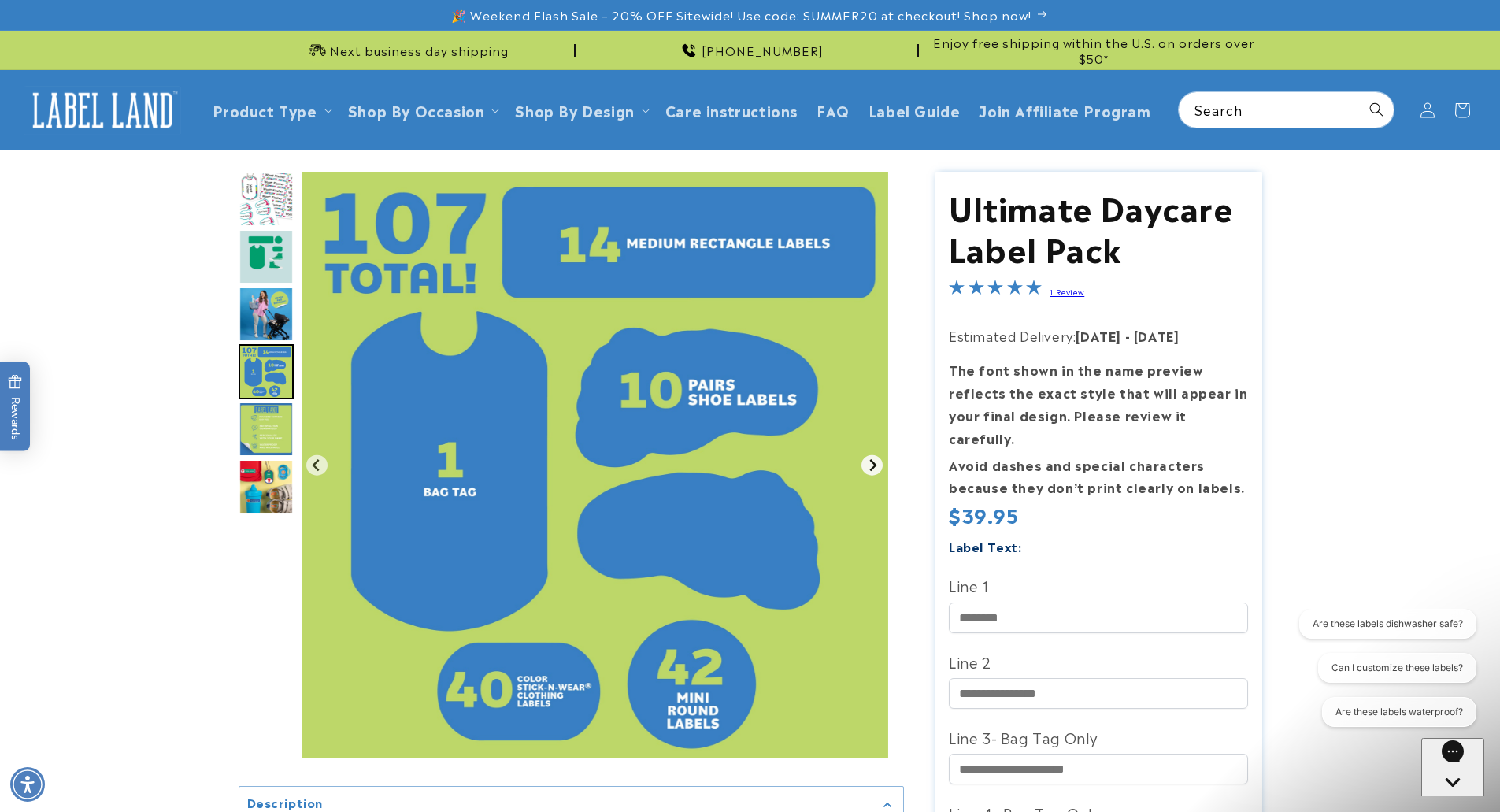
click at [867, 465] on icon "Next slide" at bounding box center [872, 465] width 13 height 13
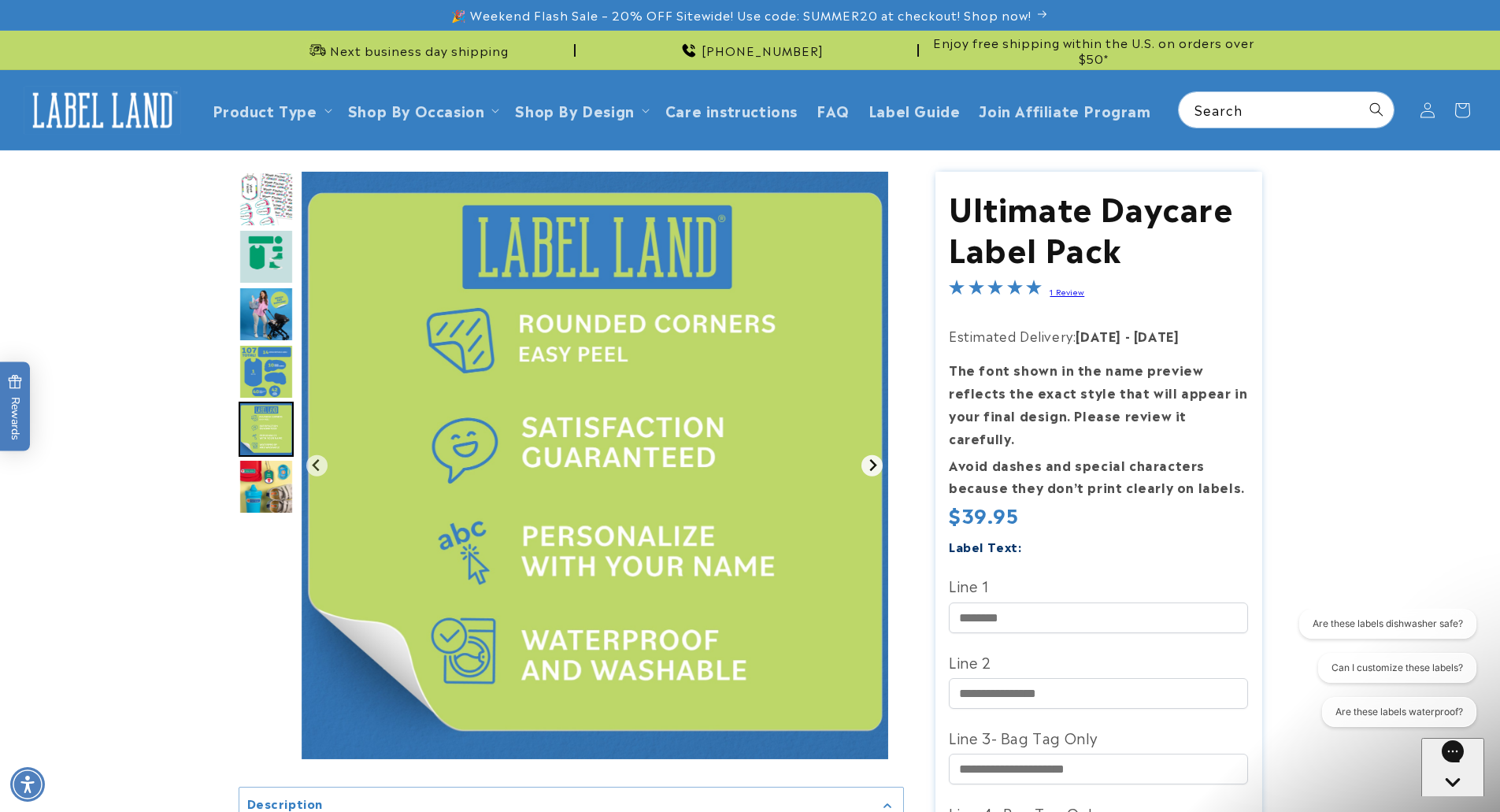
click at [867, 465] on icon "Next slide" at bounding box center [872, 465] width 13 height 13
